Goal: Transaction & Acquisition: Obtain resource

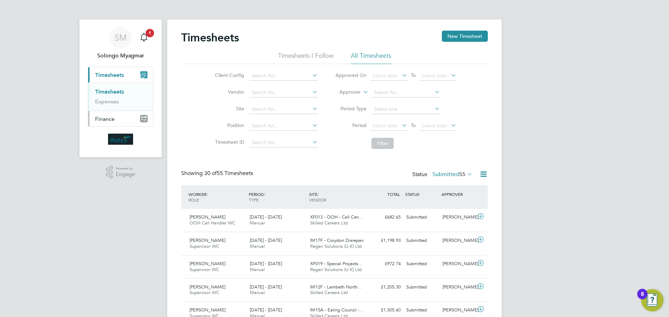
click at [97, 117] on span "Finance" at bounding box center [105, 119] width 20 height 7
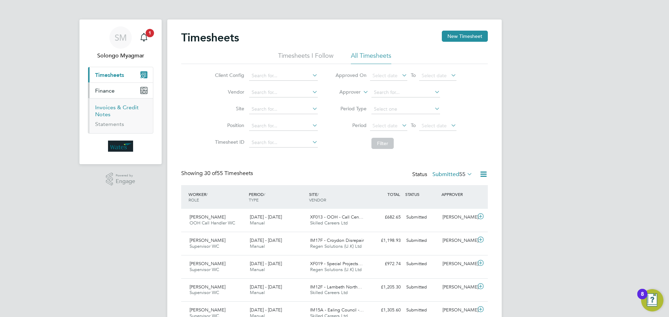
click at [103, 113] on link "Invoices & Credit Notes" at bounding box center [117, 111] width 44 height 14
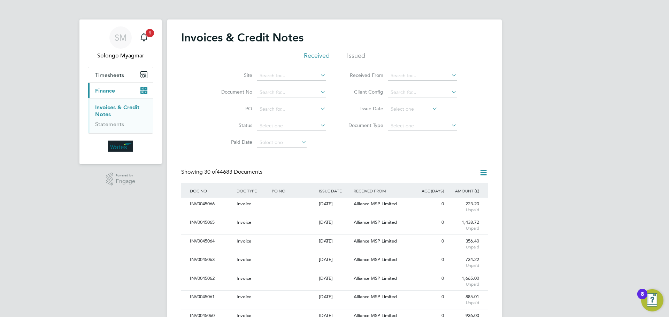
scroll to position [13, 47]
click at [319, 91] on icon at bounding box center [319, 92] width 0 height 10
click at [431, 109] on icon at bounding box center [431, 109] width 0 height 10
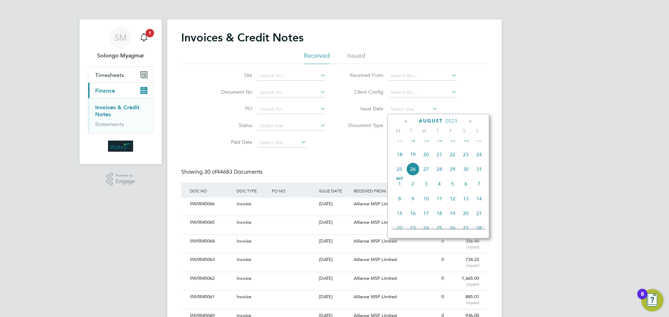
click at [455, 161] on span "22" at bounding box center [452, 154] width 13 height 13
type input "[DATE]"
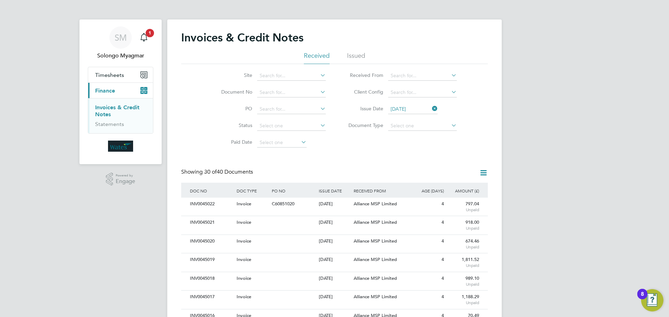
click at [483, 175] on icon at bounding box center [483, 173] width 9 height 9
click at [464, 190] on li "Download invoices" at bounding box center [455, 190] width 66 height 10
click at [431, 108] on icon at bounding box center [431, 109] width 0 height 10
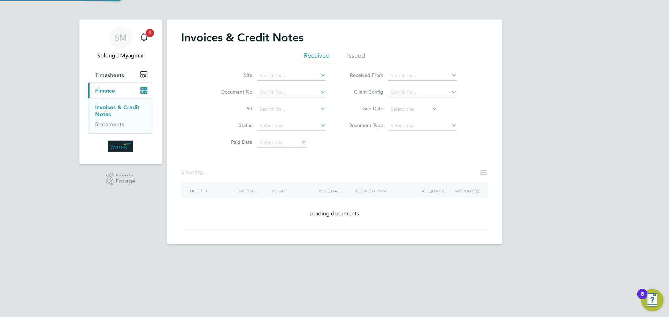
click at [431, 108] on icon at bounding box center [431, 109] width 0 height 10
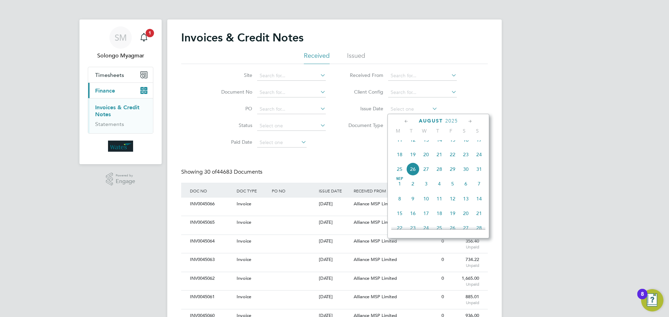
click at [467, 161] on span "23" at bounding box center [465, 154] width 13 height 13
type input "[DATE]"
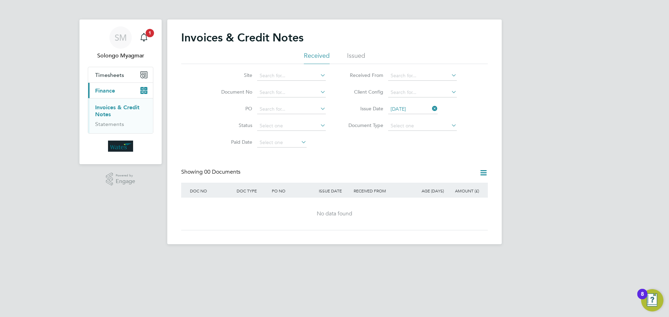
click at [431, 108] on icon at bounding box center [431, 109] width 0 height 10
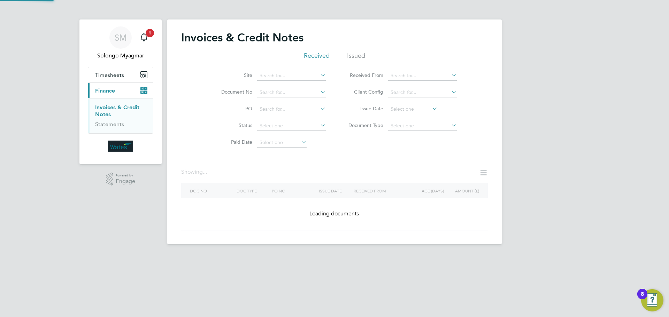
click at [431, 108] on icon at bounding box center [431, 109] width 0 height 10
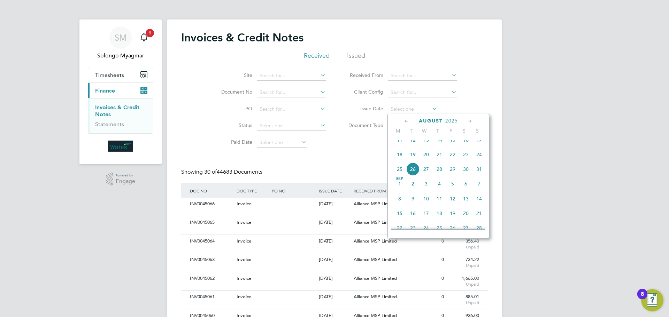
click at [479, 161] on span "24" at bounding box center [479, 154] width 13 height 13
type input "[DATE]"
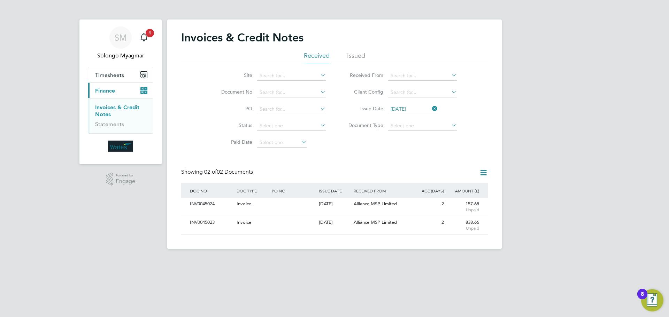
click at [483, 174] on icon at bounding box center [483, 173] width 9 height 9
click at [461, 191] on li "Download invoices" at bounding box center [455, 190] width 66 height 10
click at [431, 108] on icon at bounding box center [431, 109] width 0 height 10
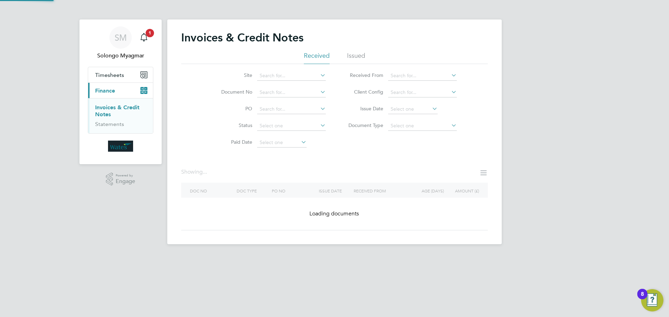
click at [431, 108] on icon at bounding box center [431, 109] width 0 height 10
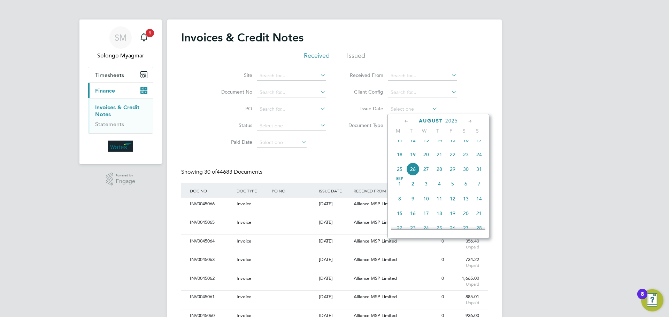
click at [426, 176] on span "27" at bounding box center [426, 169] width 13 height 13
type input "[DATE]"
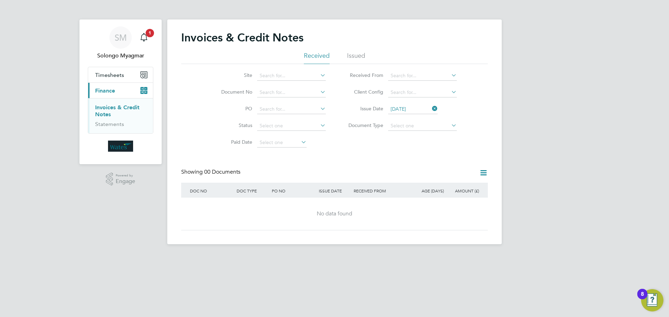
click at [431, 109] on icon at bounding box center [431, 109] width 0 height 10
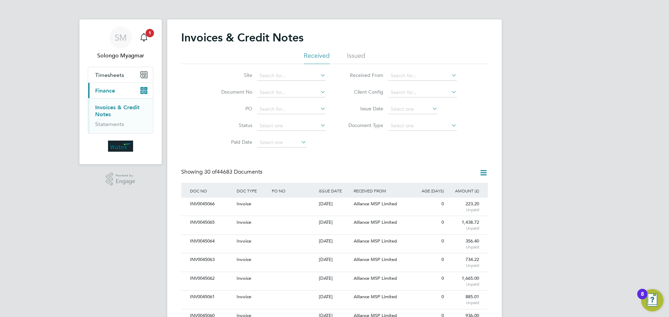
click at [431, 109] on icon at bounding box center [431, 109] width 0 height 10
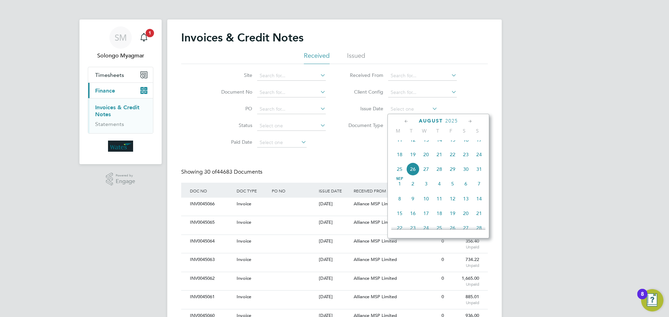
click at [440, 176] on span "28" at bounding box center [439, 169] width 13 height 13
type input "[DATE]"
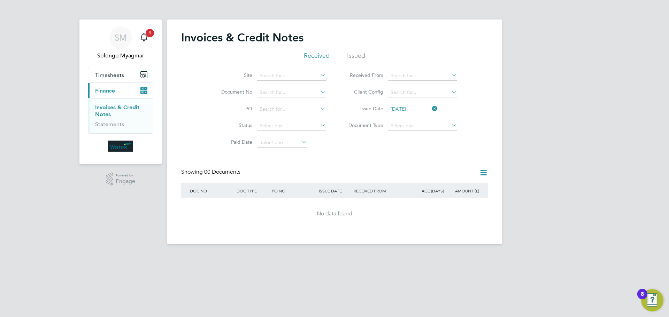
click at [431, 109] on icon at bounding box center [431, 109] width 0 height 10
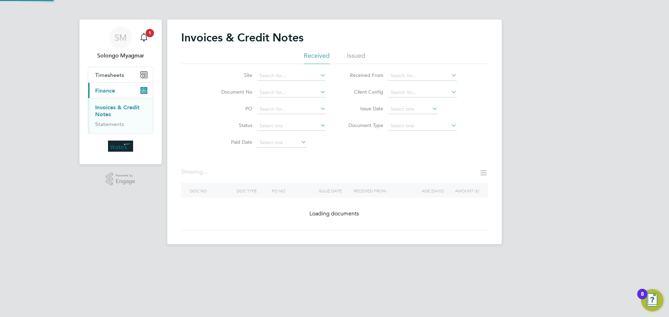
click at [431, 109] on icon at bounding box center [431, 109] width 0 height 10
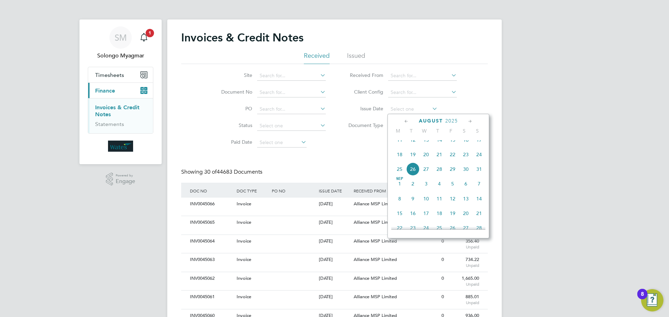
click at [439, 174] on span "28" at bounding box center [439, 169] width 13 height 13
type input "[DATE]"
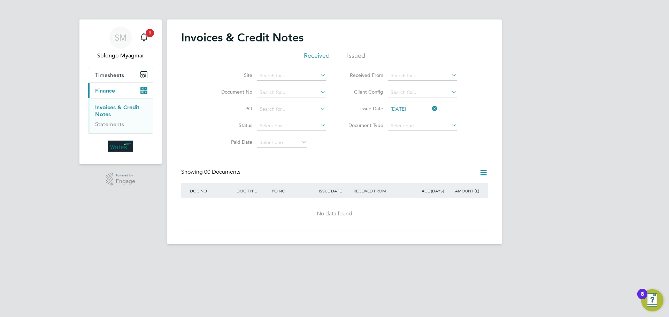
click at [118, 116] on li "Invoices & Credit Notes" at bounding box center [121, 112] width 52 height 17
click at [107, 108] on link "Invoices & Credit Notes" at bounding box center [117, 111] width 44 height 14
click at [431, 107] on icon at bounding box center [431, 109] width 0 height 10
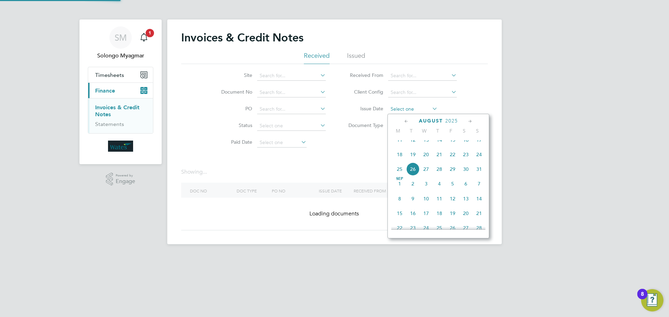
click at [423, 109] on input at bounding box center [412, 110] width 49 height 10
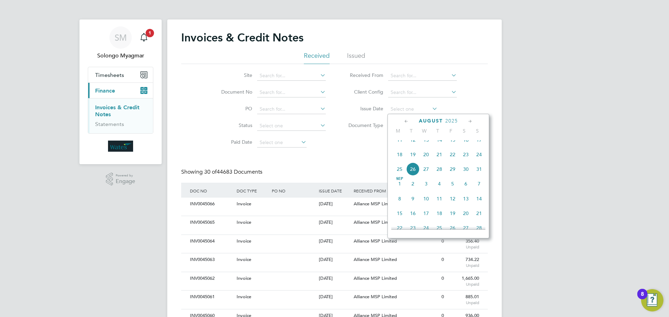
click at [437, 174] on span "28" at bounding box center [439, 169] width 13 height 13
type input "[DATE]"
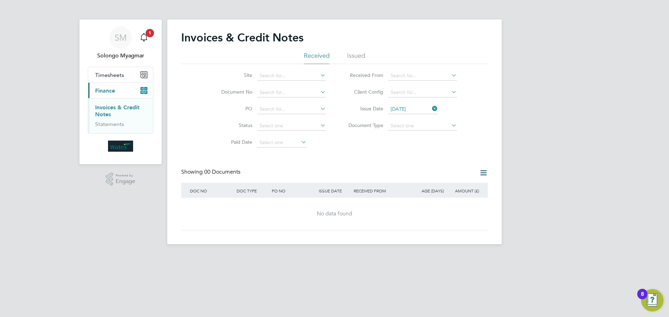
click at [431, 109] on icon at bounding box center [431, 109] width 0 height 10
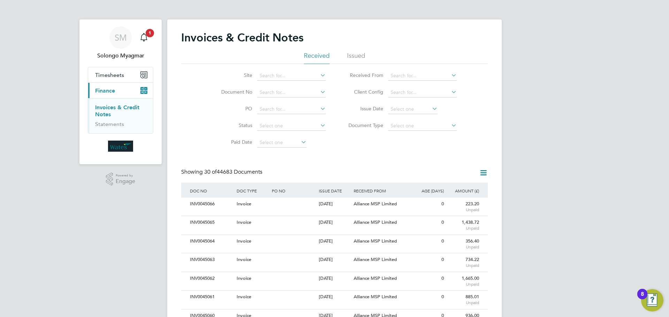
click at [483, 172] on icon at bounding box center [483, 173] width 9 height 9
click at [460, 191] on li "Download invoices" at bounding box center [455, 190] width 66 height 10
click at [431, 108] on icon at bounding box center [431, 109] width 0 height 10
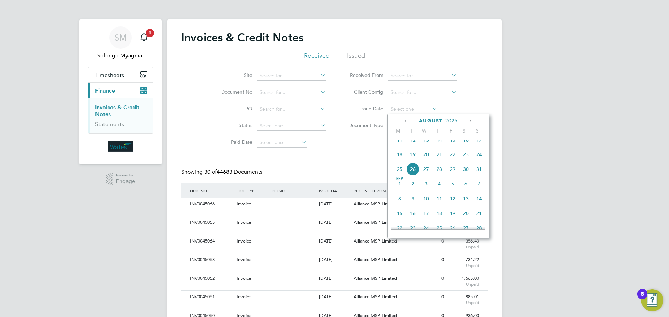
click at [464, 161] on span "23" at bounding box center [465, 154] width 13 height 13
type input "[DATE]"
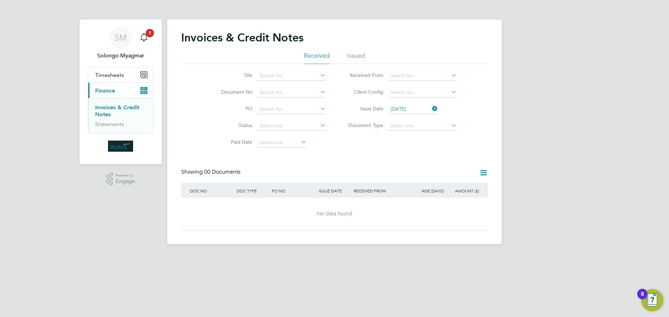
click at [431, 110] on icon at bounding box center [431, 109] width 0 height 10
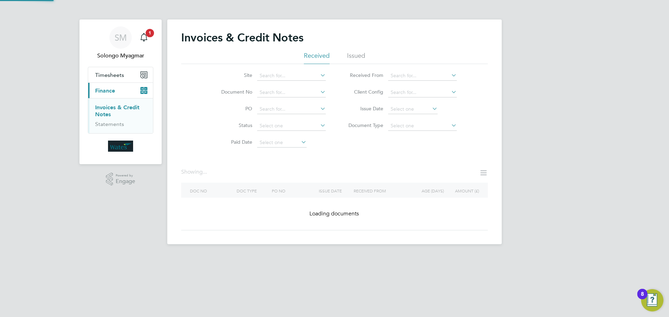
click at [431, 110] on icon at bounding box center [431, 109] width 0 height 10
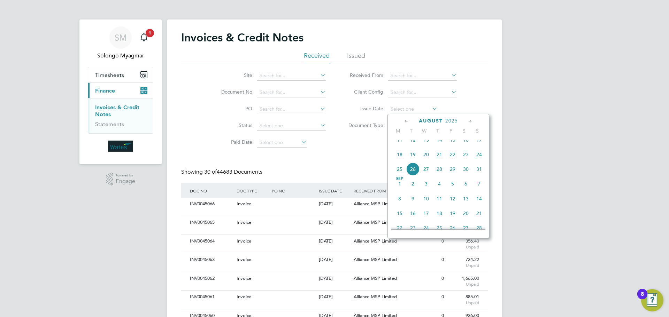
click at [482, 161] on span "24" at bounding box center [479, 154] width 13 height 13
type input "[DATE]"
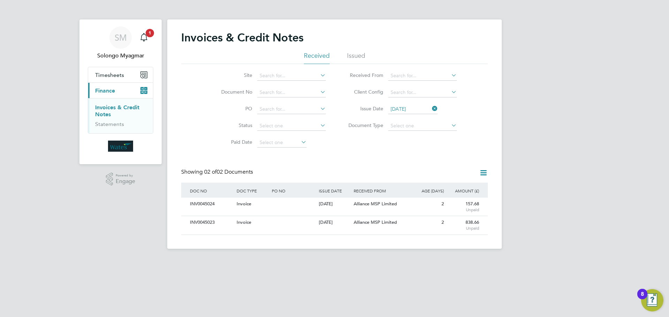
click at [484, 172] on icon at bounding box center [483, 173] width 9 height 9
click at [462, 190] on li "Download invoices" at bounding box center [455, 190] width 66 height 10
click at [431, 109] on icon at bounding box center [431, 109] width 0 height 10
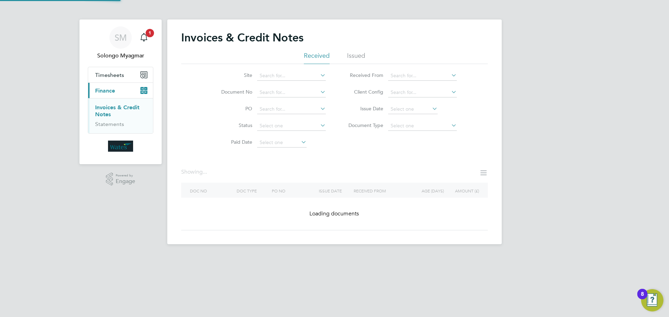
click at [431, 109] on icon at bounding box center [431, 109] width 0 height 10
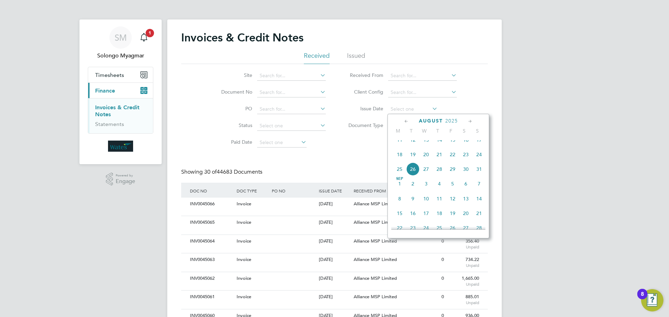
click at [416, 176] on span "26" at bounding box center [412, 169] width 13 height 13
type input "[DATE]"
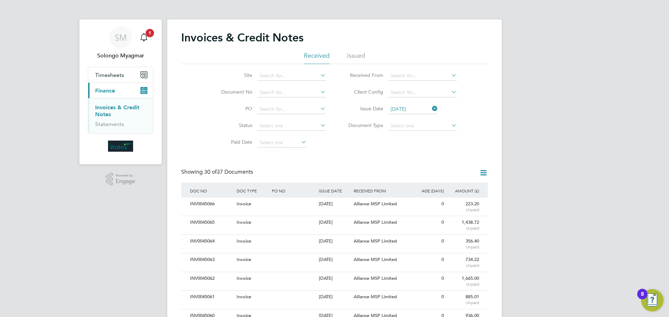
click at [483, 175] on icon at bounding box center [483, 173] width 9 height 9
click at [462, 189] on li "Download invoices" at bounding box center [455, 190] width 66 height 10
